Goal: Task Accomplishment & Management: Manage account settings

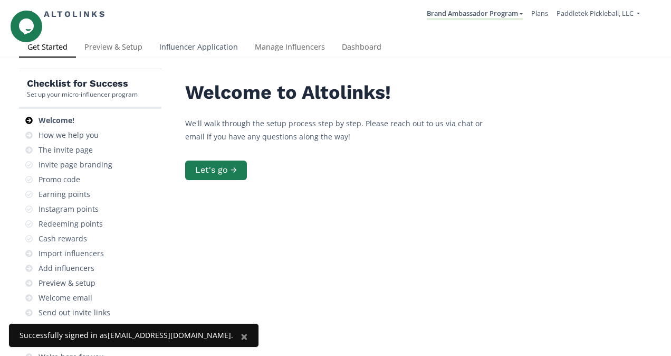
click at [175, 49] on link "Influencer Application" at bounding box center [198, 47] width 95 height 21
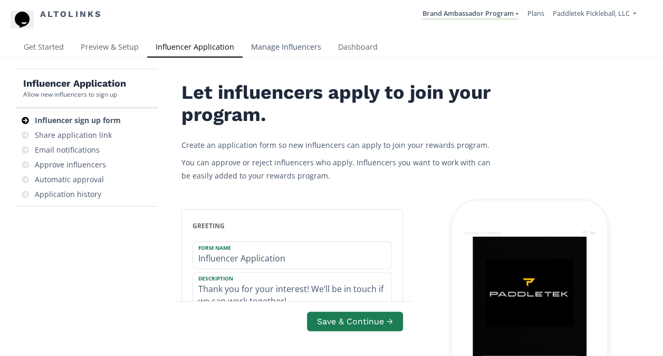
click at [283, 47] on link "Manage Influencers" at bounding box center [286, 47] width 87 height 21
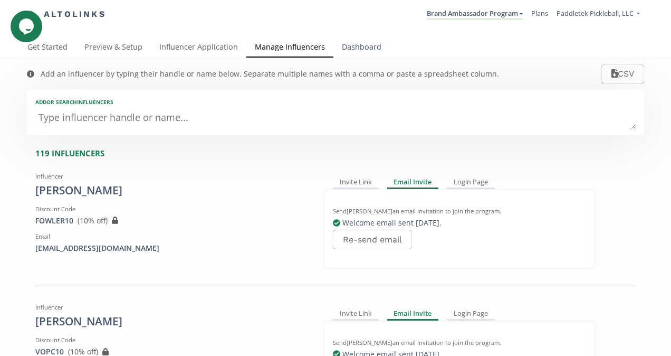
click at [361, 46] on link "Dashboard" at bounding box center [361, 47] width 56 height 21
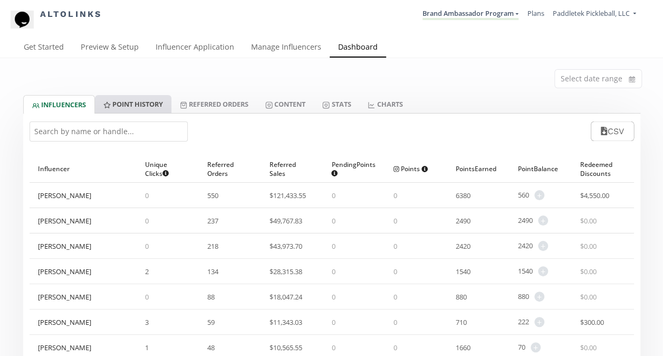
click at [145, 99] on link "Point HISTORY" at bounding box center [133, 104] width 76 height 18
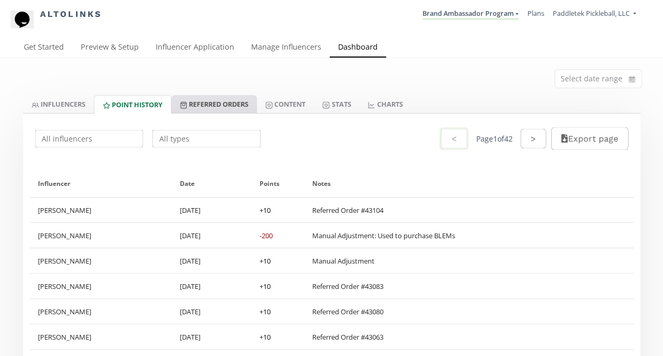
click at [202, 107] on link "Referred Orders" at bounding box center [213, 104] width 85 height 18
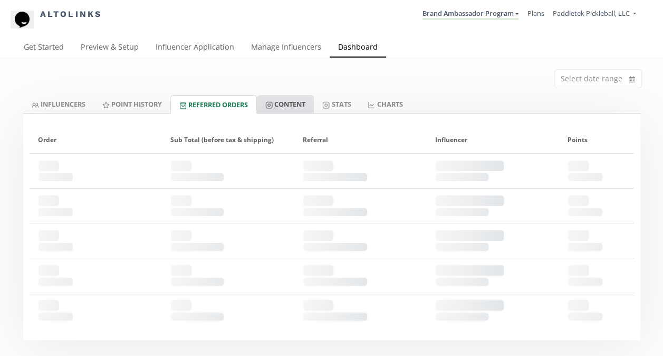
click at [294, 106] on link "Content" at bounding box center [285, 104] width 57 height 18
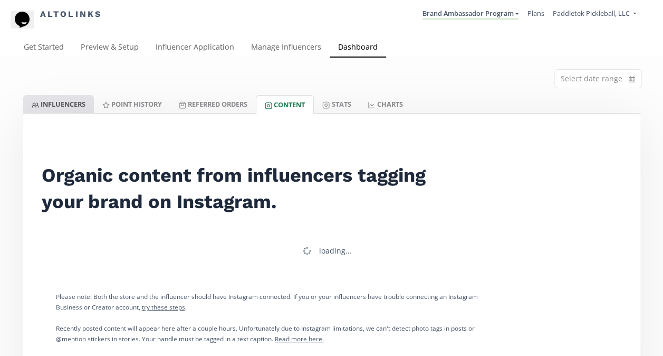
click at [75, 99] on link "INFLUENCERS" at bounding box center [58, 104] width 71 height 18
